Goal: Task Accomplishment & Management: Use online tool/utility

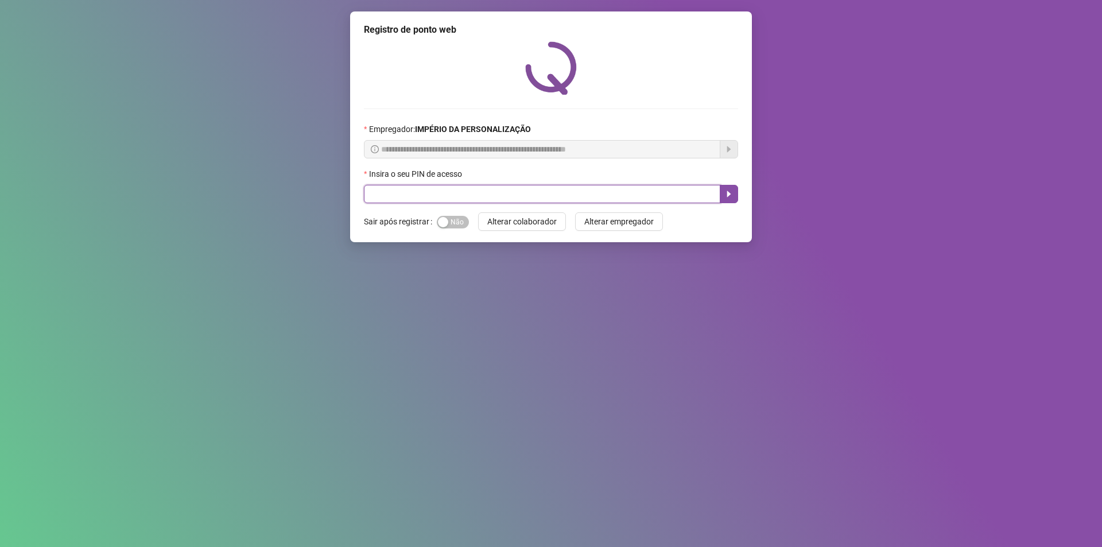
click at [509, 189] on input "text" at bounding box center [542, 194] width 356 height 18
type input "*****"
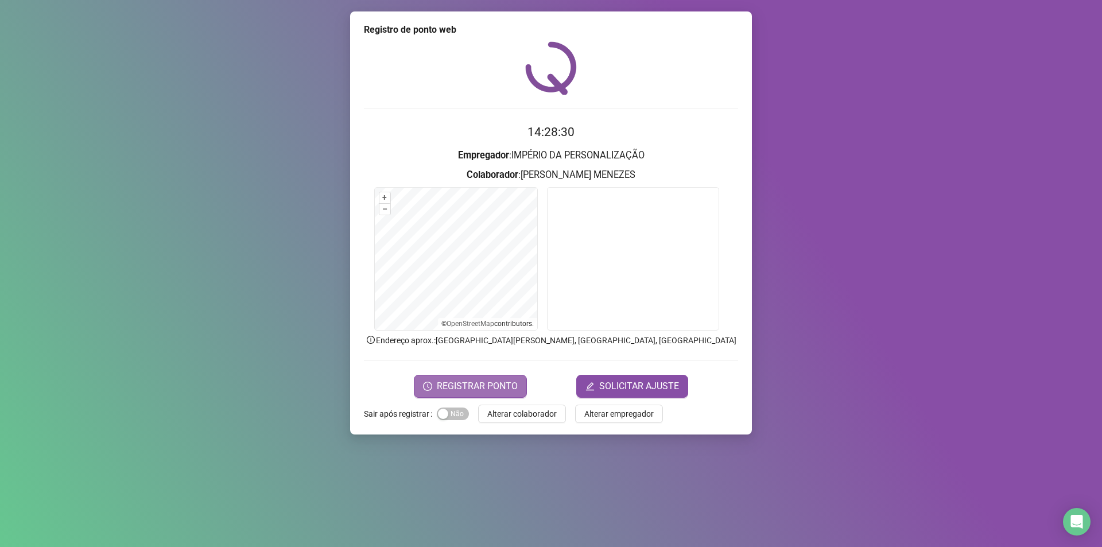
click at [468, 384] on span "REGISTRAR PONTO" at bounding box center [477, 386] width 81 height 14
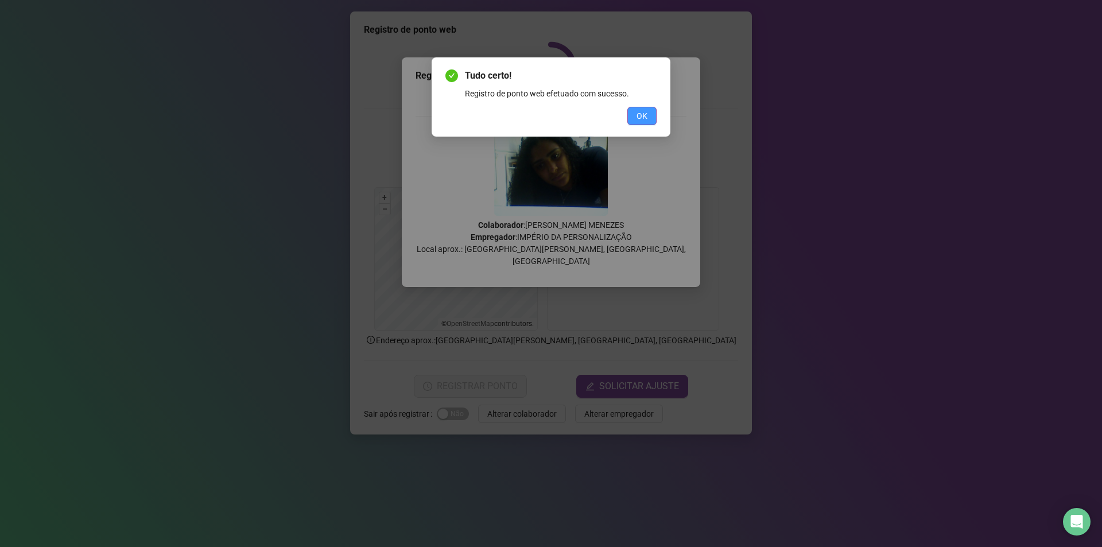
click at [644, 117] on span "OK" at bounding box center [641, 116] width 11 height 13
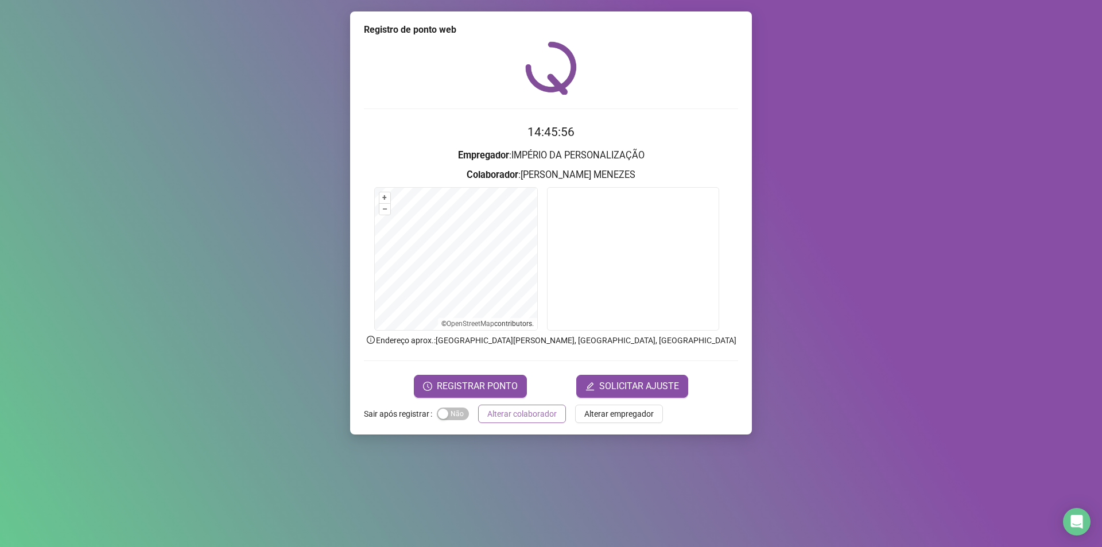
click at [511, 409] on span "Alterar colaborador" at bounding box center [521, 413] width 69 height 13
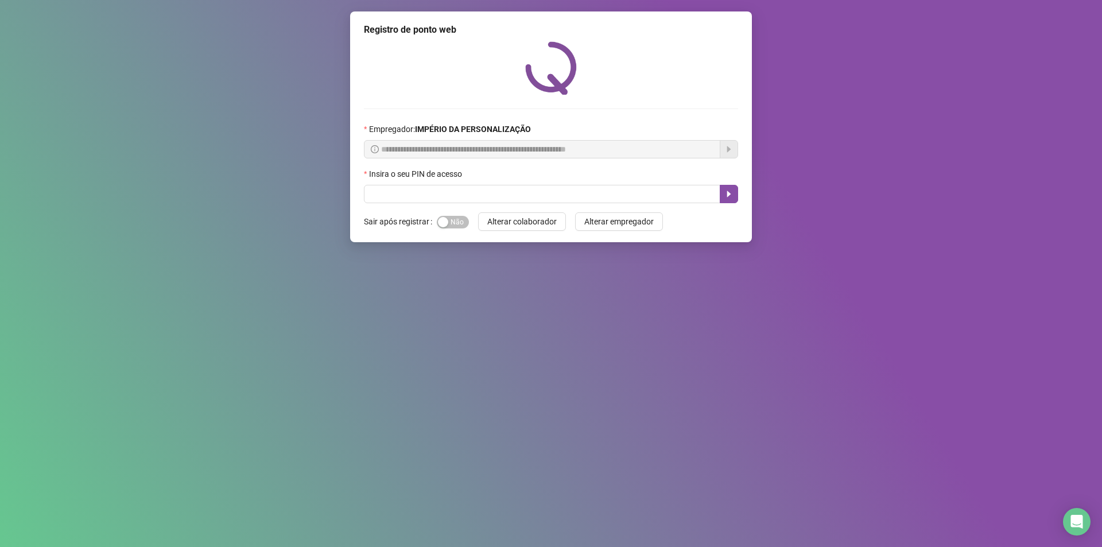
click at [570, 183] on div "Insira o seu PIN de acesso" at bounding box center [551, 176] width 374 height 17
click at [571, 193] on input "text" at bounding box center [542, 194] width 356 height 18
type input "*****"
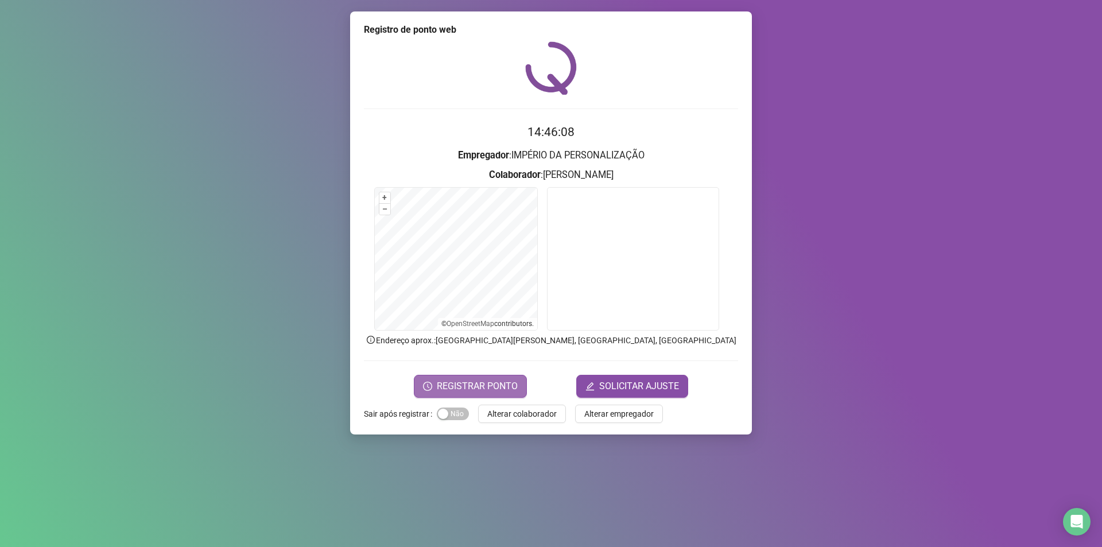
click at [480, 384] on span "REGISTRAR PONTO" at bounding box center [477, 386] width 81 height 14
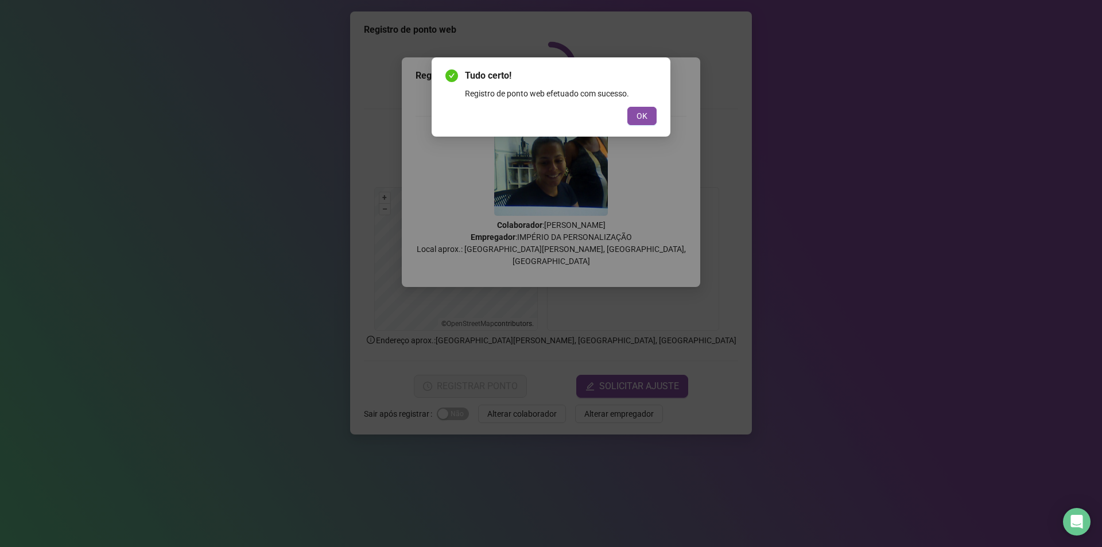
click at [641, 115] on span "OK" at bounding box center [641, 116] width 11 height 13
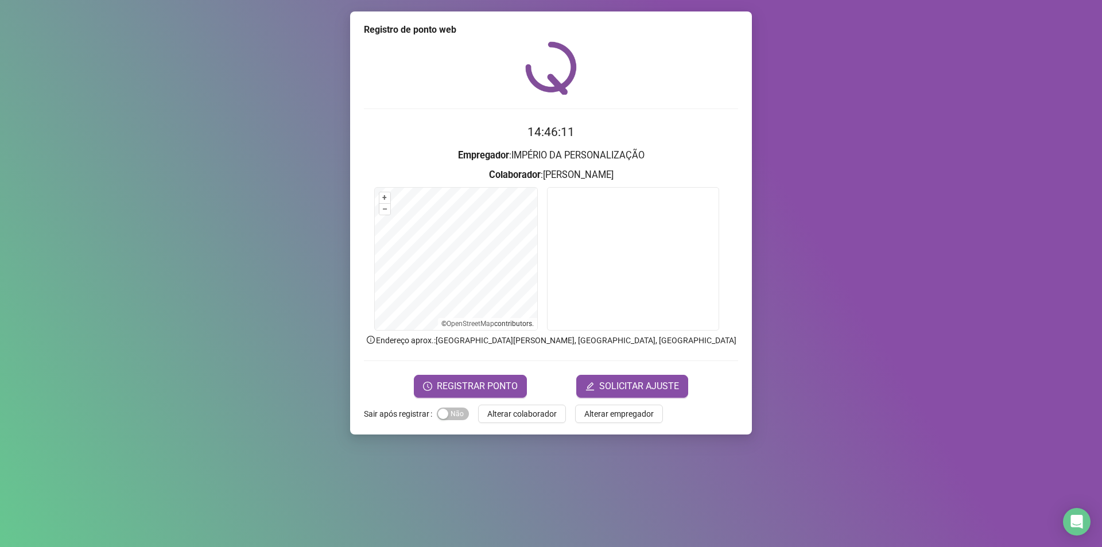
click at [526, 413] on span "Alterar colaborador" at bounding box center [521, 413] width 69 height 13
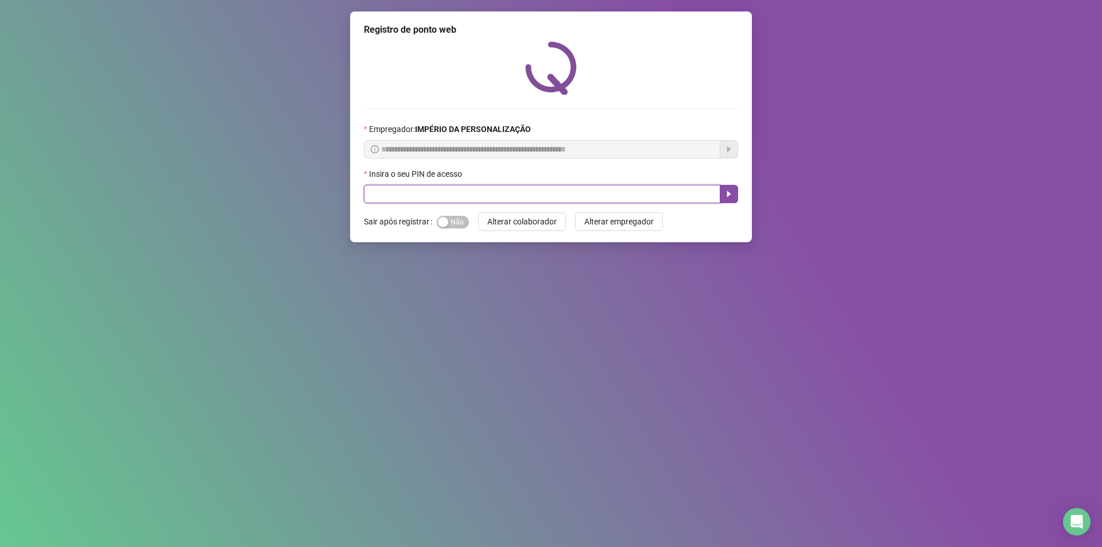
click at [594, 192] on input "text" at bounding box center [542, 194] width 356 height 18
type input "*****"
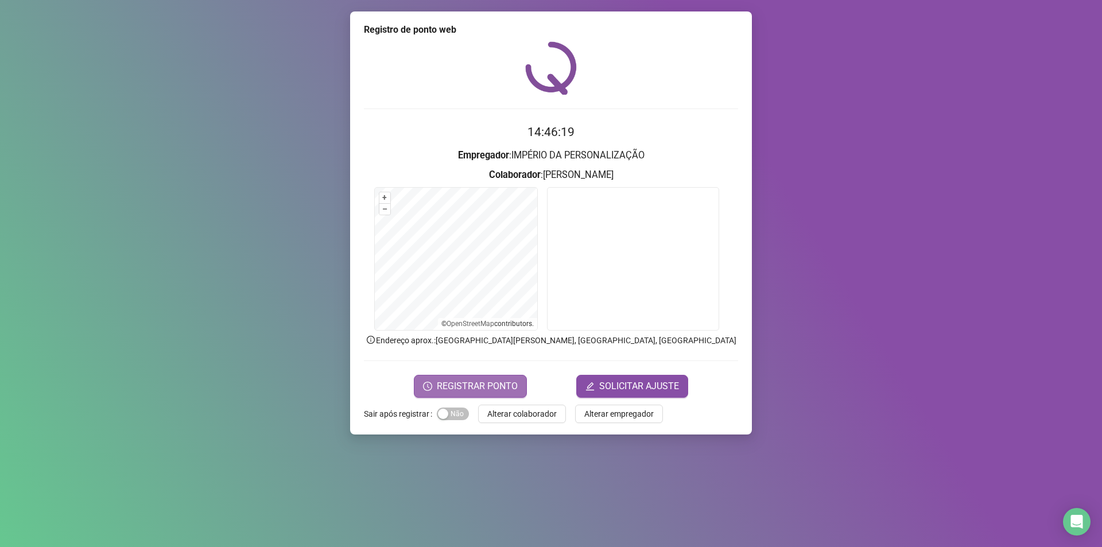
click at [492, 382] on span "REGISTRAR PONTO" at bounding box center [477, 386] width 81 height 14
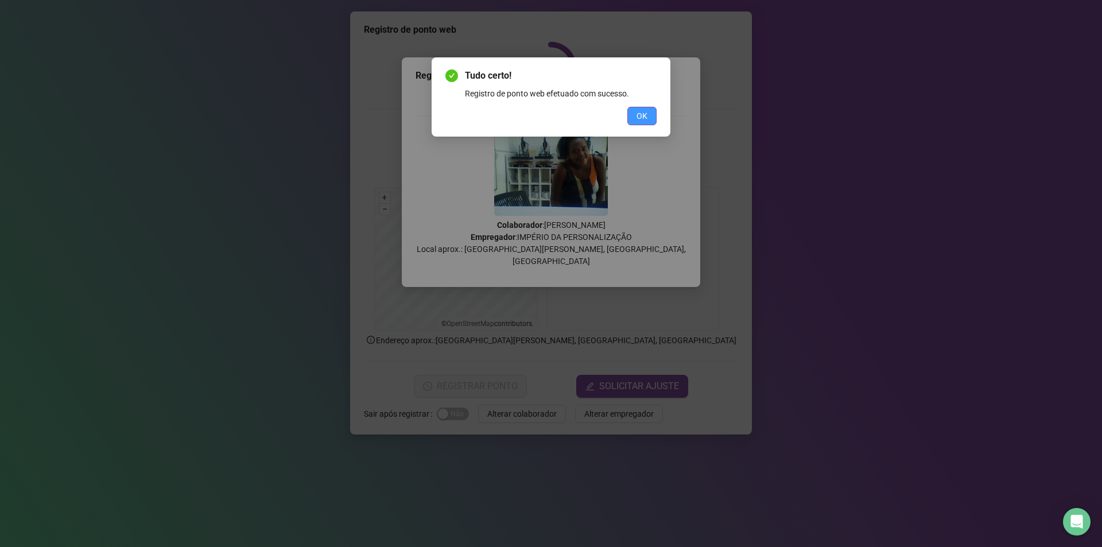
drag, startPoint x: 637, startPoint y: 115, endPoint x: 636, endPoint y: 121, distance: 5.9
click at [636, 119] on button "OK" at bounding box center [641, 116] width 29 height 18
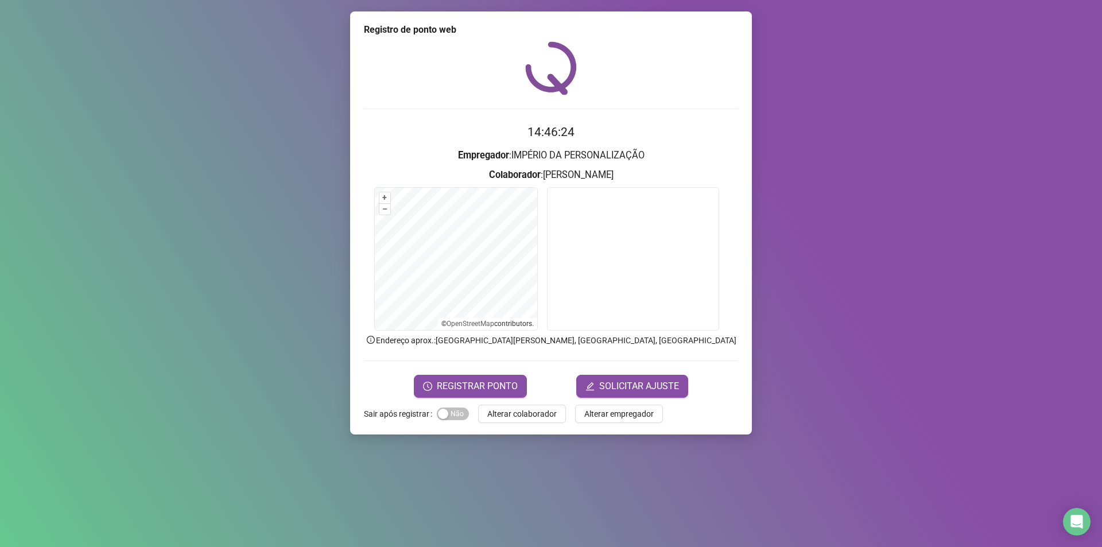
click at [541, 411] on span "Alterar colaborador" at bounding box center [521, 413] width 69 height 13
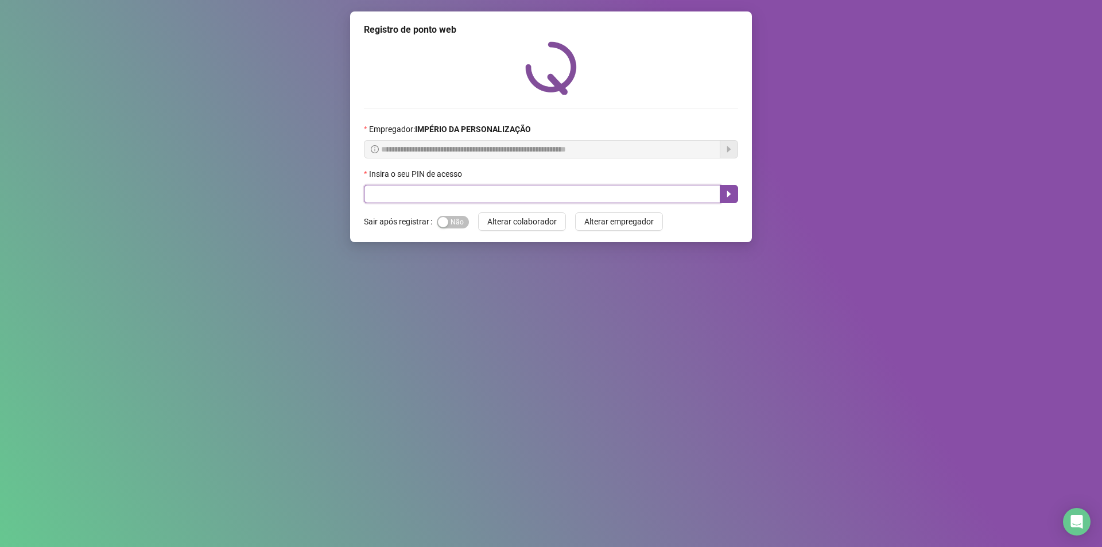
click at [458, 192] on input "text" at bounding box center [542, 194] width 356 height 18
type input "*****"
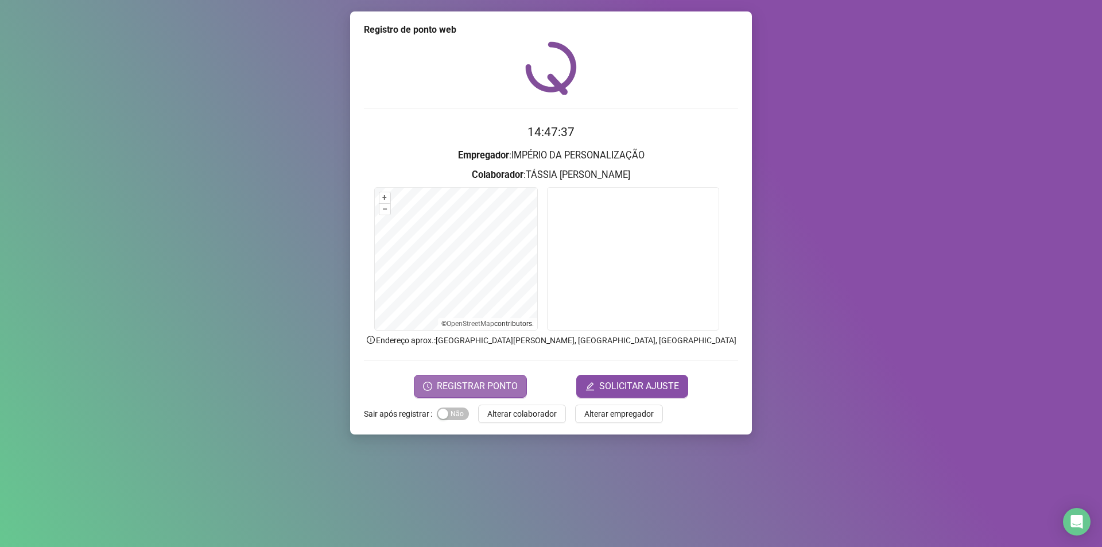
click at [485, 384] on span "REGISTRAR PONTO" at bounding box center [477, 386] width 81 height 14
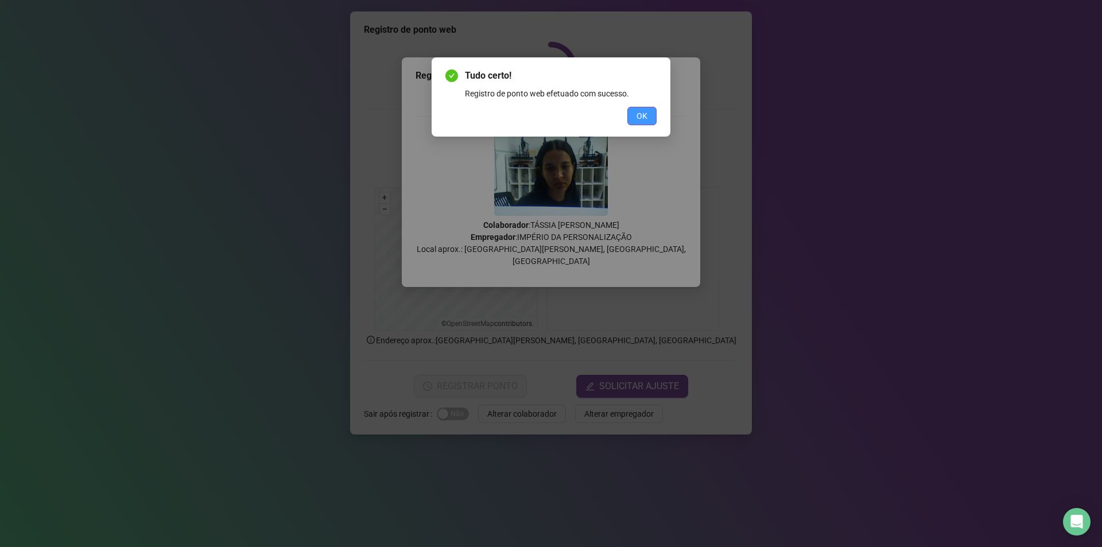
click at [634, 111] on button "OK" at bounding box center [641, 116] width 29 height 18
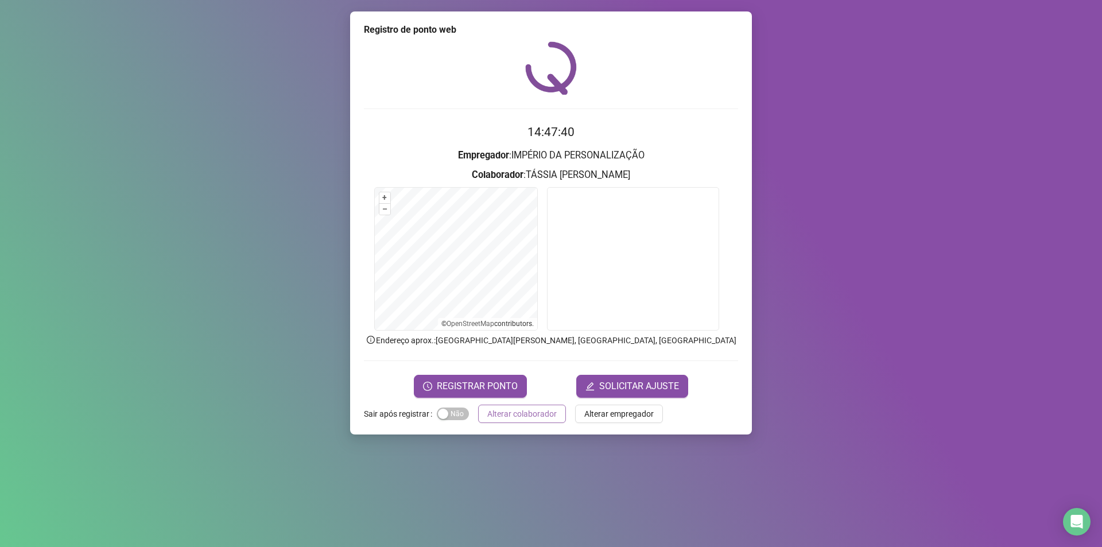
click at [529, 418] on span "Alterar colaborador" at bounding box center [521, 413] width 69 height 13
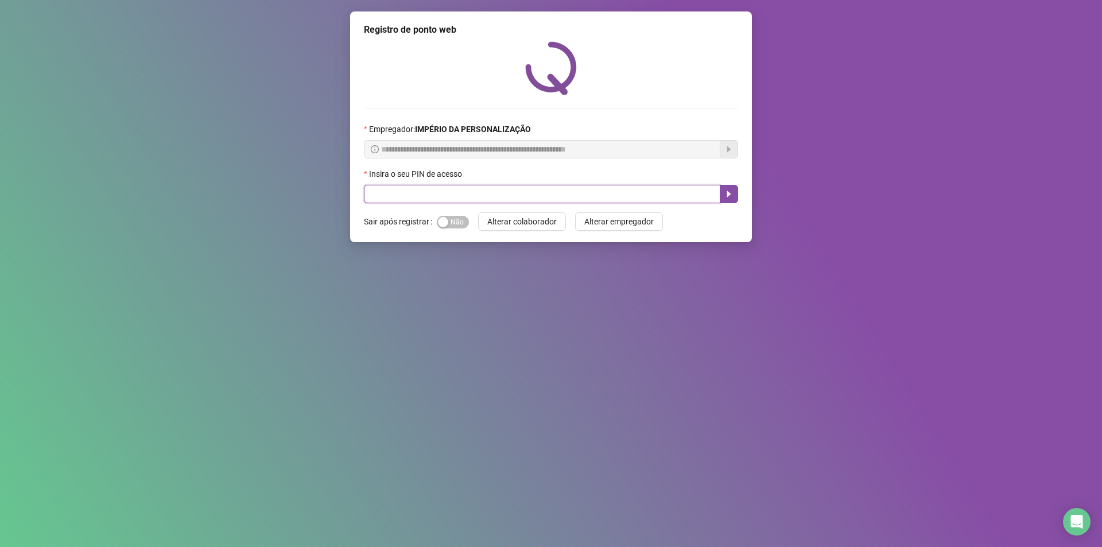
click at [674, 189] on input "text" at bounding box center [542, 194] width 356 height 18
type input "*****"
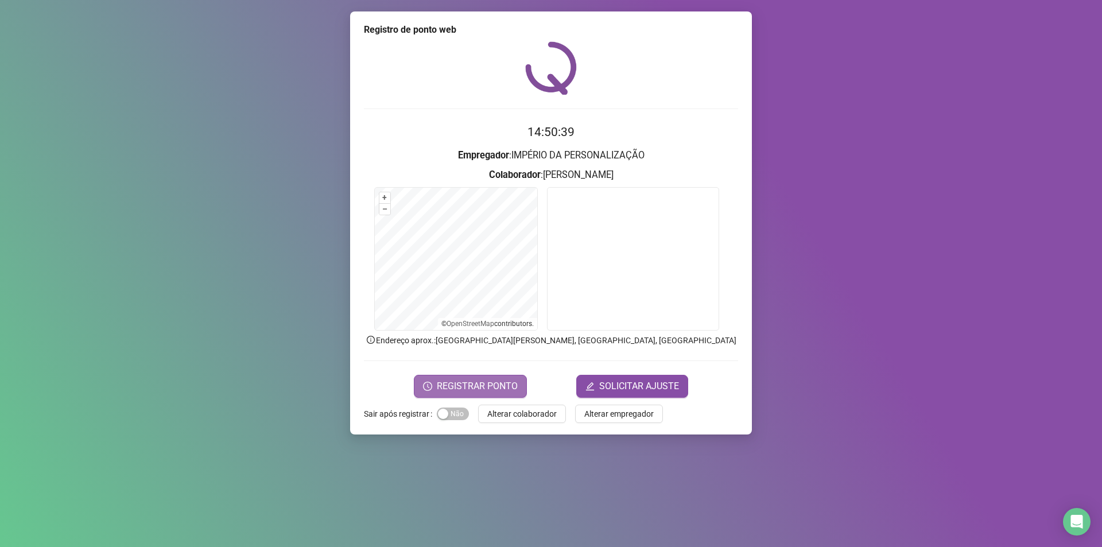
click at [485, 388] on span "REGISTRAR PONTO" at bounding box center [477, 386] width 81 height 14
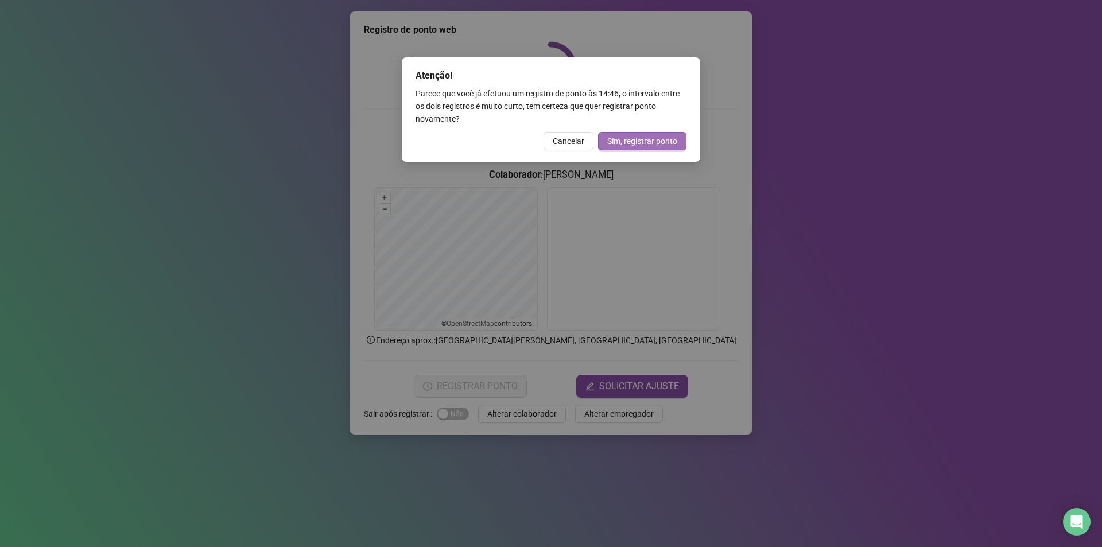
click at [643, 140] on span "Sim, registrar ponto" at bounding box center [642, 141] width 70 height 13
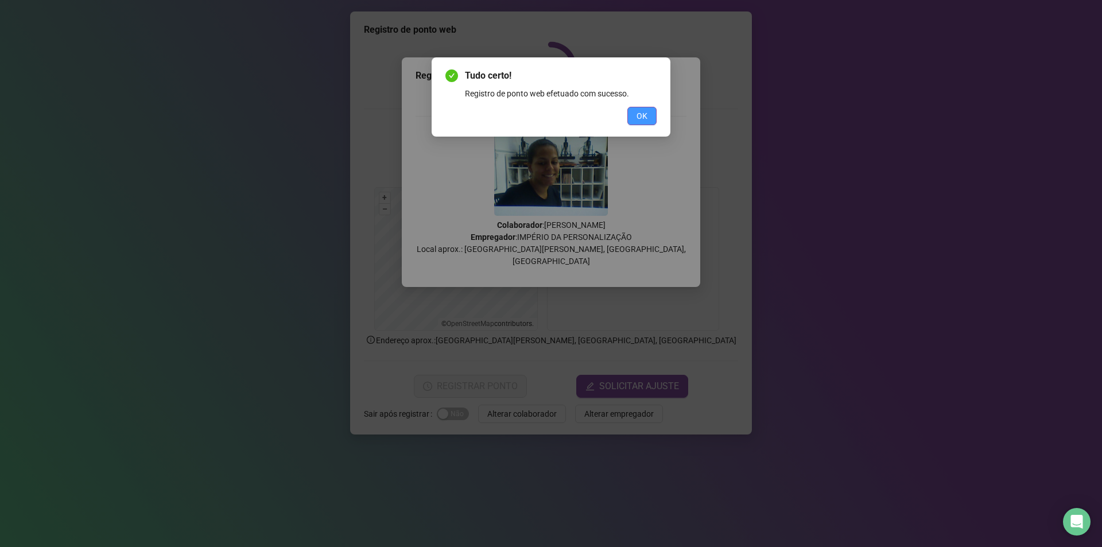
click at [642, 111] on span "OK" at bounding box center [641, 116] width 11 height 13
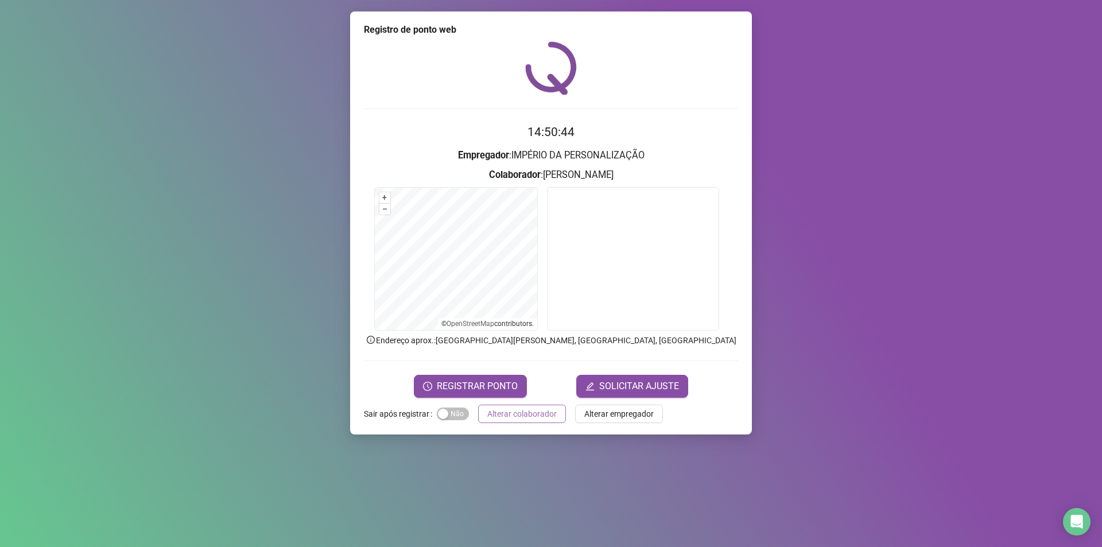
click at [517, 415] on span "Alterar colaborador" at bounding box center [521, 413] width 69 height 13
